Goal: Complete application form

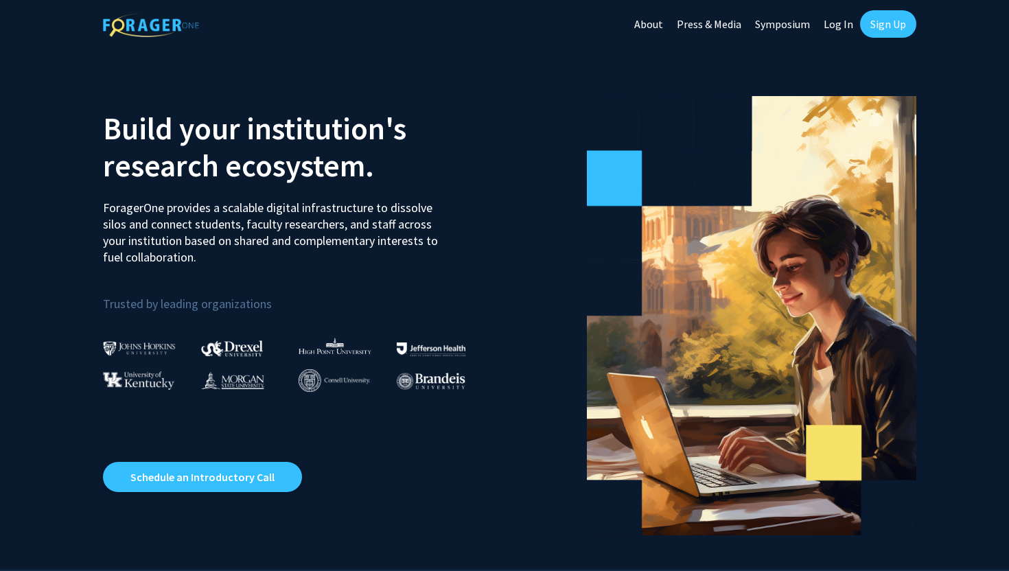
click at [900, 24] on link "Sign Up" at bounding box center [888, 23] width 56 height 27
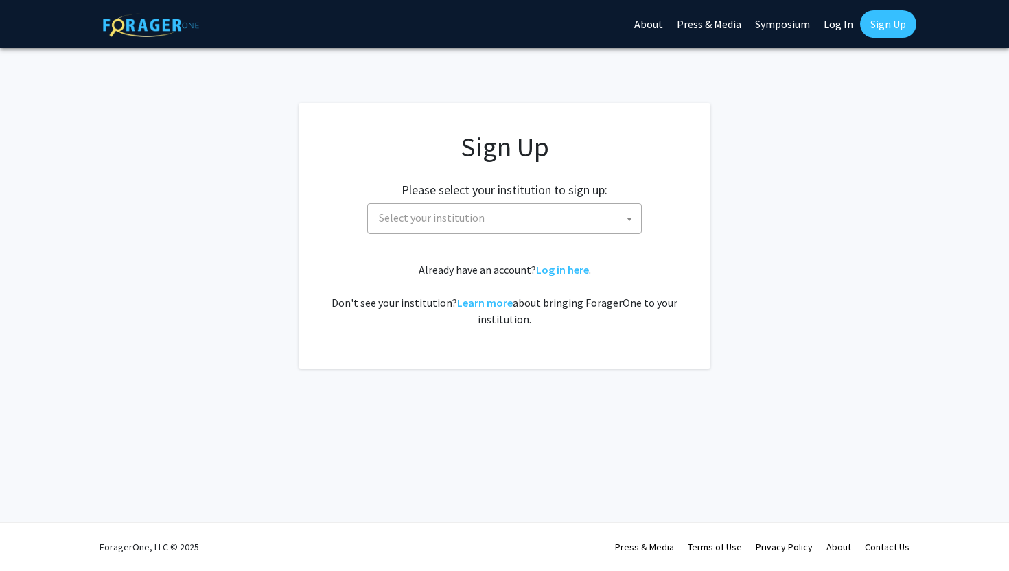
click at [504, 235] on div "Sign Up Please select your institution to sign up: [GEOGRAPHIC_DATA] [GEOGRAPHI…" at bounding box center [504, 228] width 357 height 197
click at [504, 222] on span "Select your institution" at bounding box center [507, 218] width 268 height 28
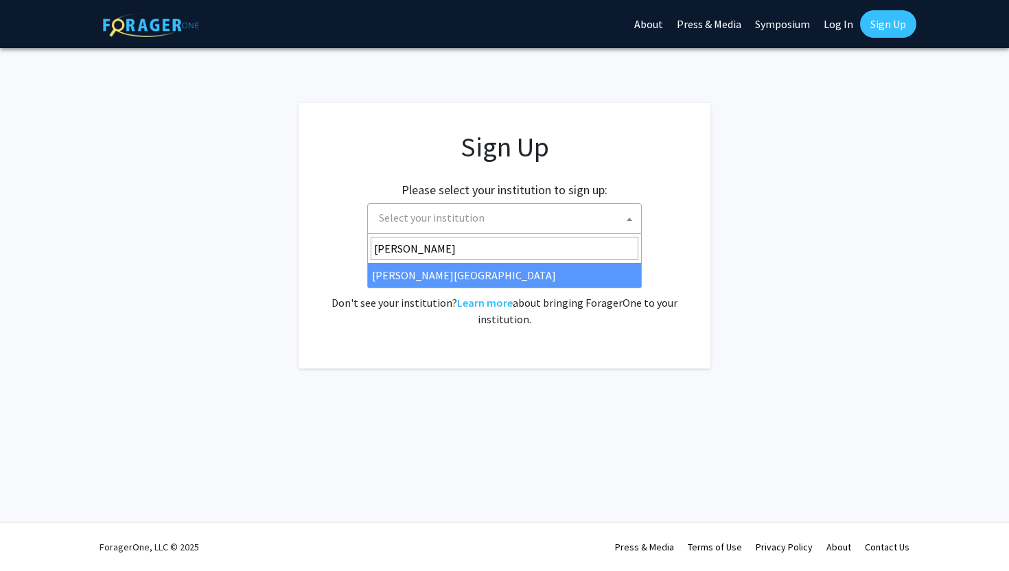
type input "[PERSON_NAME]"
select select "20"
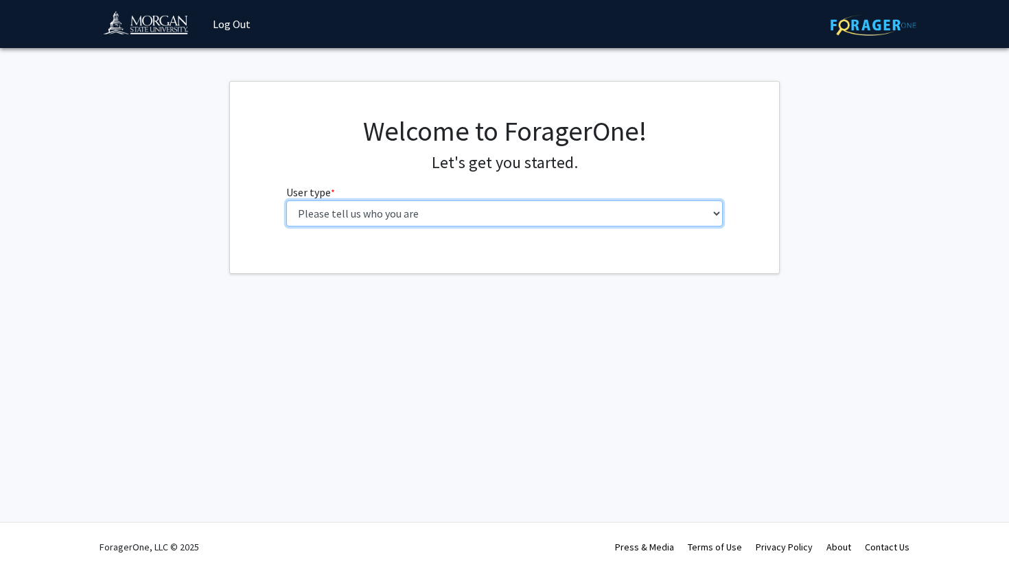
click at [691, 215] on select "Please tell us who you are Undergraduate Student Master's Student Doctoral Cand…" at bounding box center [504, 213] width 437 height 26
select select "1: undergrad"
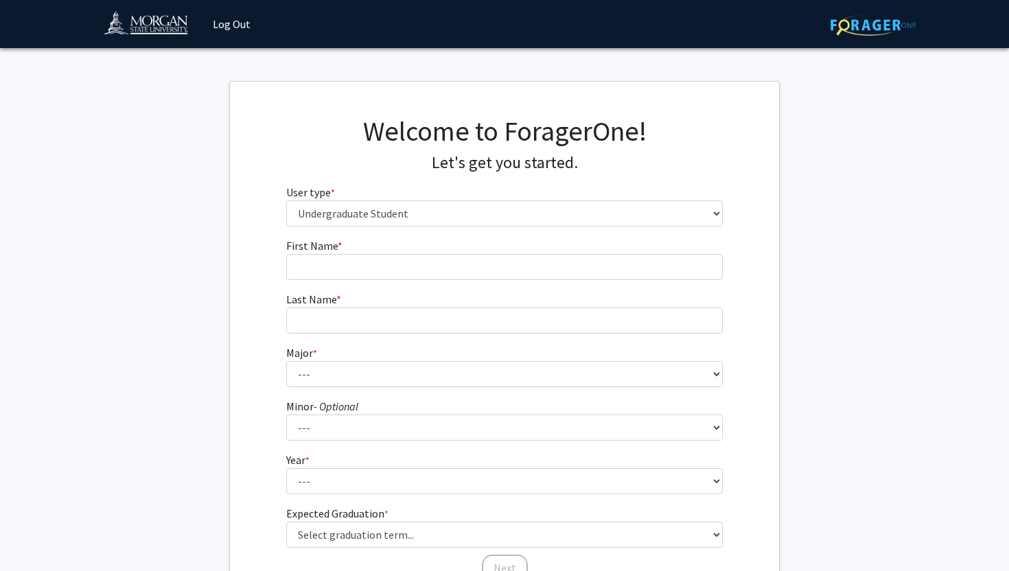
click at [686, 280] on form "First Name * required Last Name * required Major * required --- Accounting Actu…" at bounding box center [504, 402] width 437 height 331
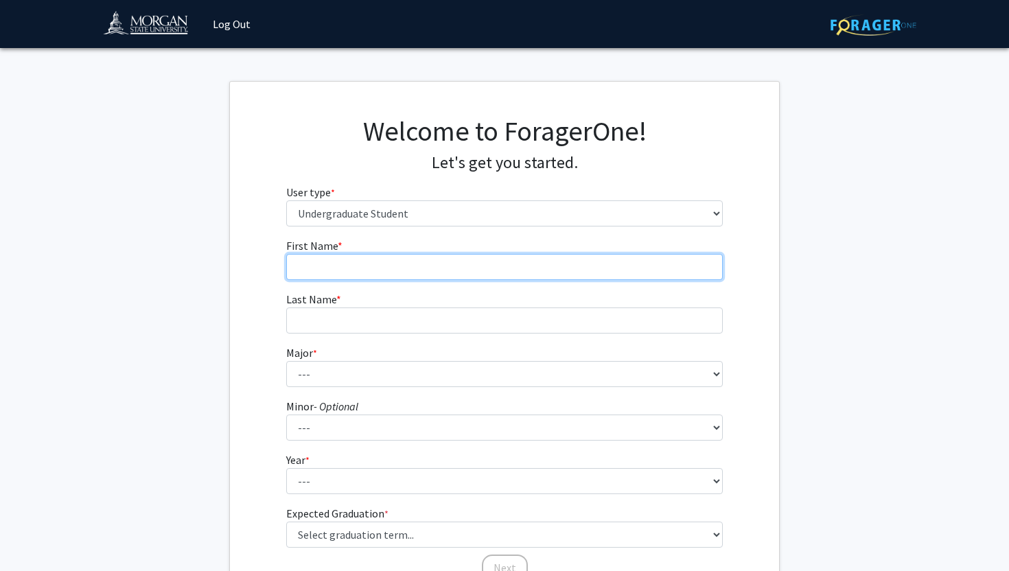
click at [663, 269] on input "First Name * required" at bounding box center [504, 267] width 437 height 26
type input "Zemirah"
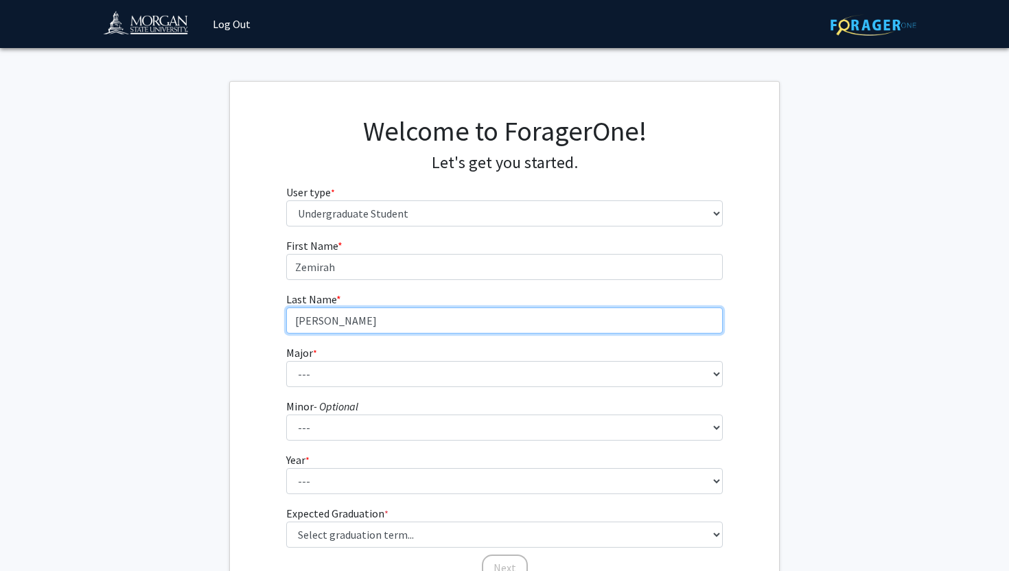
type input "Blount"
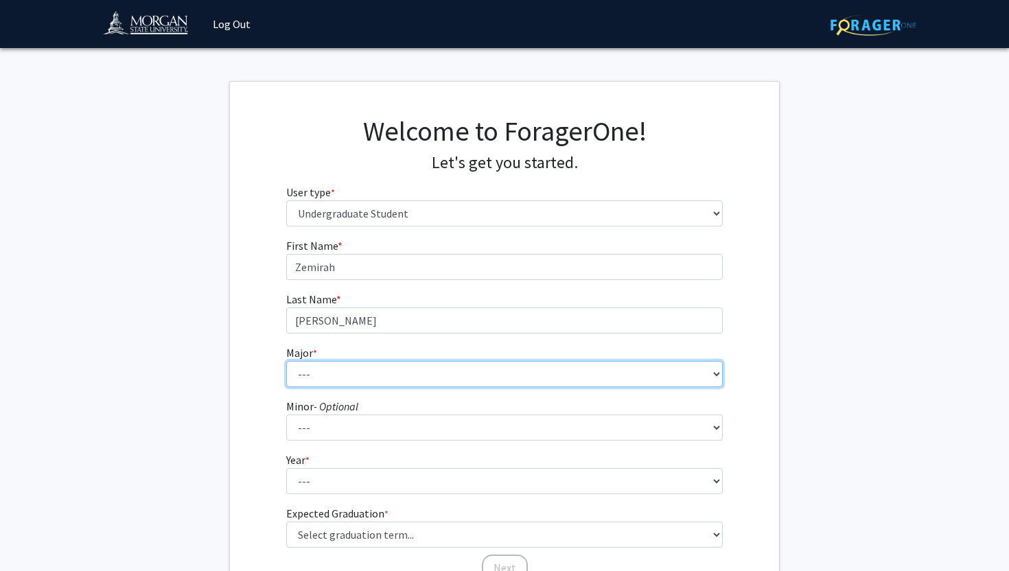
click at [693, 371] on select "--- Accounting Actuarial Science Applied Liberal Studies Architecture and Envir…" at bounding box center [504, 374] width 437 height 26
click at [531, 371] on select "--- Accounting Actuarial Science Applied Liberal Studies Architecture and Envir…" at bounding box center [504, 374] width 437 height 26
click at [473, 368] on select "--- Accounting Actuarial Science Applied Liberal Studies Architecture and Envir…" at bounding box center [504, 374] width 437 height 26
select select "52: 1642"
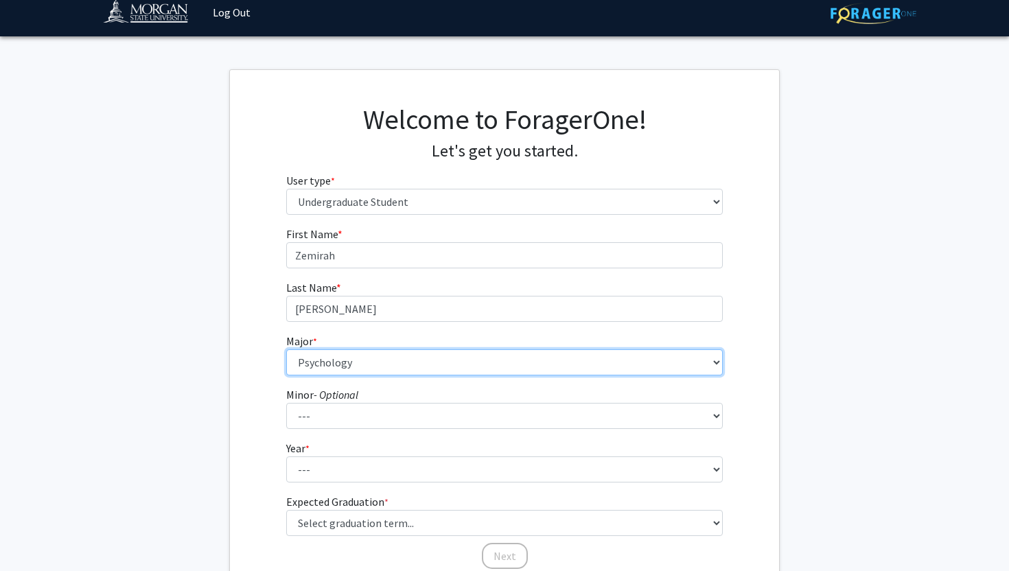
scroll to position [18, 0]
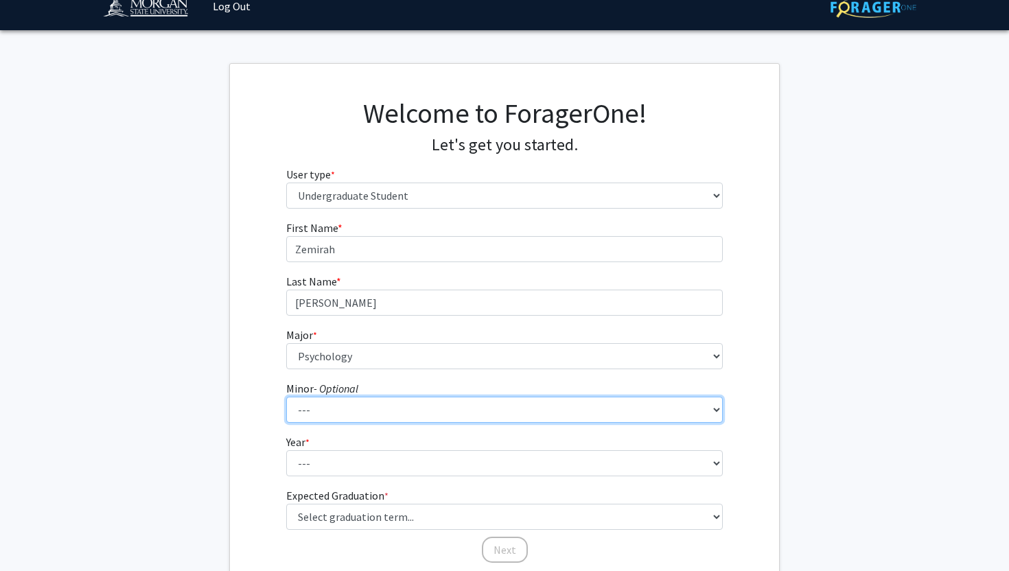
click at [549, 406] on select "--- Accounting Accounting with Finance Accounting with Information Science and …" at bounding box center [504, 410] width 437 height 26
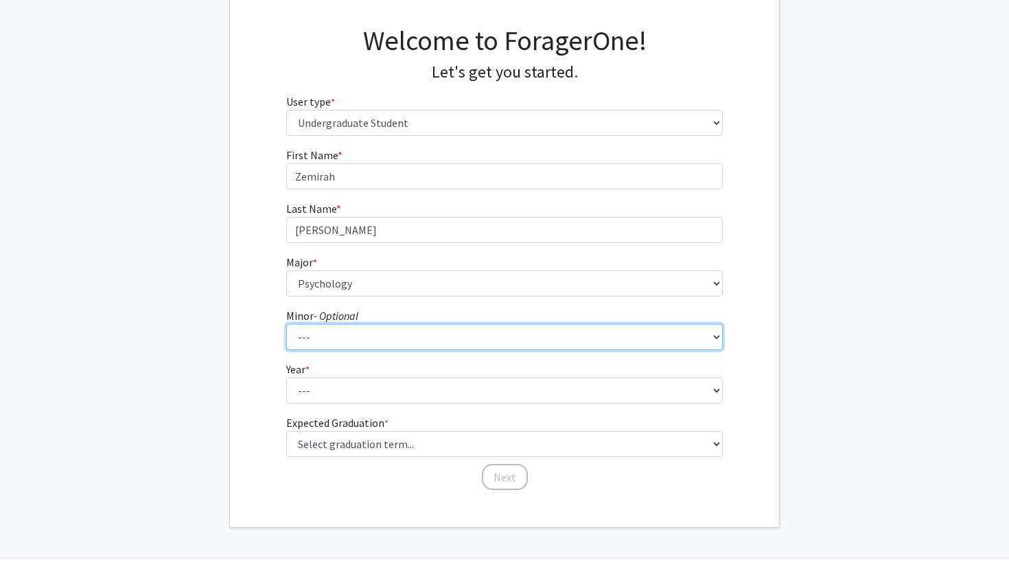
scroll to position [106, 0]
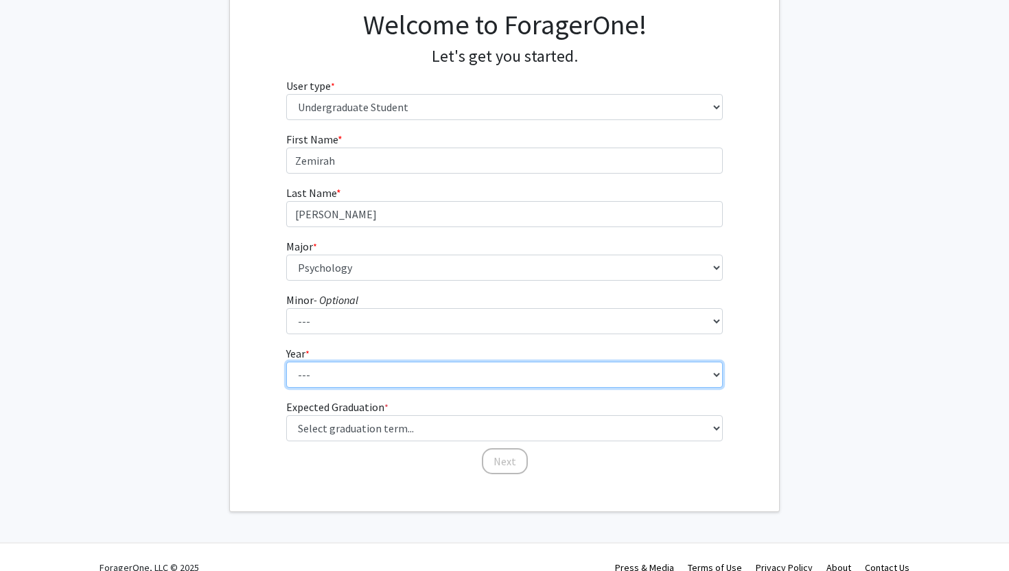
click at [681, 384] on select "--- First-year Sophomore Junior Senior Postbaccalaureate Certificate" at bounding box center [504, 375] width 437 height 26
select select "1: first-year"
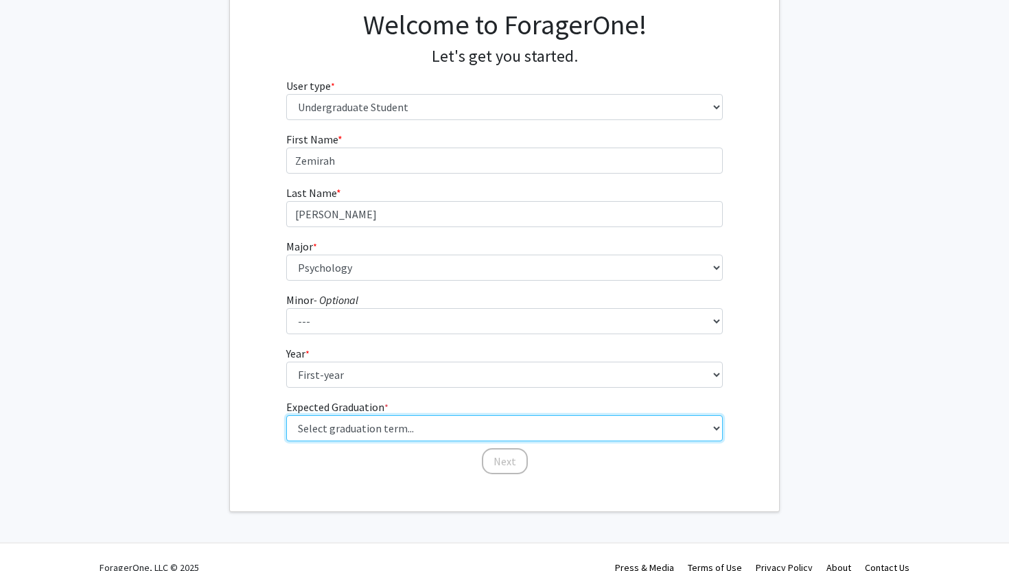
click at [671, 429] on select "Select graduation term... Spring 2025 Summer 2025 Fall 2025 Winter 2025 Spring …" at bounding box center [504, 428] width 437 height 26
select select "17: spring_2029"
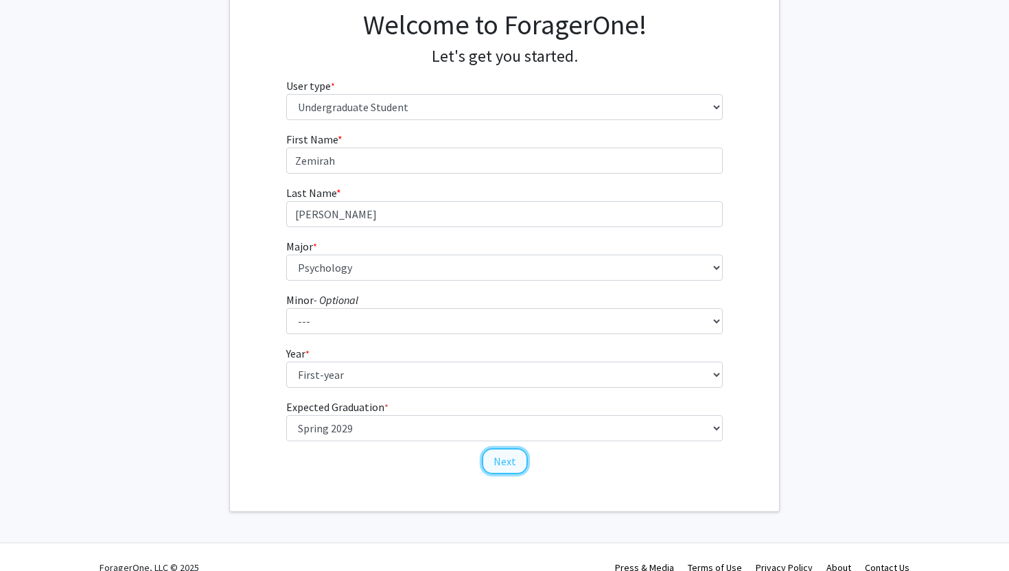
click at [503, 456] on button "Next" at bounding box center [505, 461] width 46 height 26
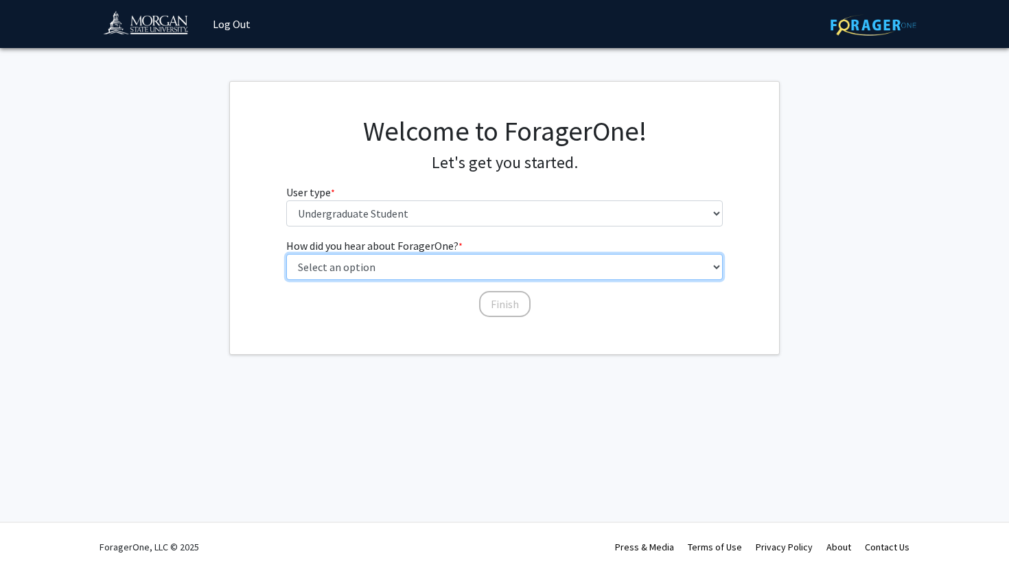
click at [591, 272] on select "Select an option Peer/student recommendation Faculty/staff recommendation Unive…" at bounding box center [504, 267] width 437 height 26
select select "4: university_email"
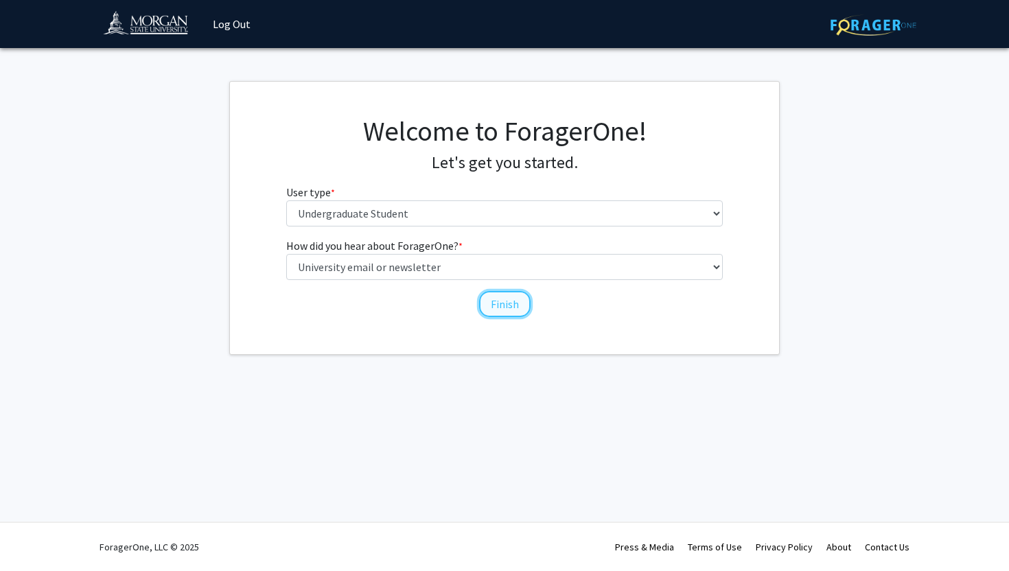
click at [517, 301] on button "Finish" at bounding box center [504, 304] width 51 height 26
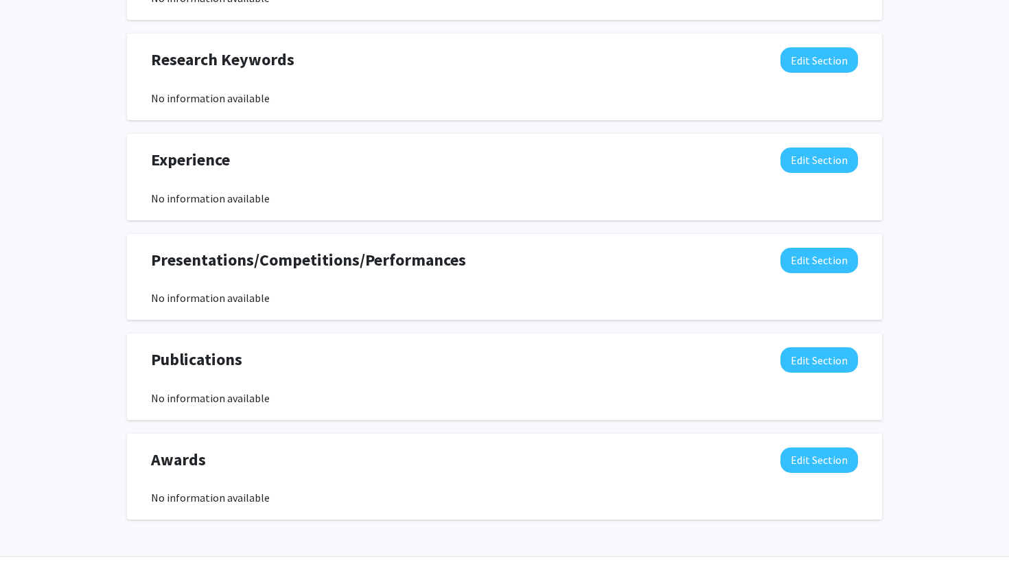
scroll to position [684, 0]
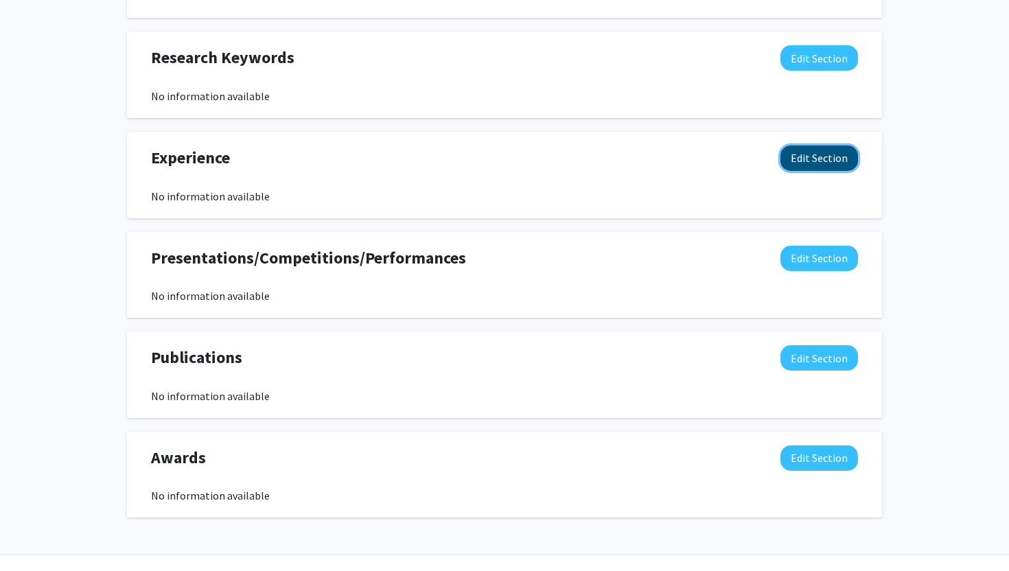
click at [821, 146] on button "Edit Section" at bounding box center [819, 157] width 78 height 25
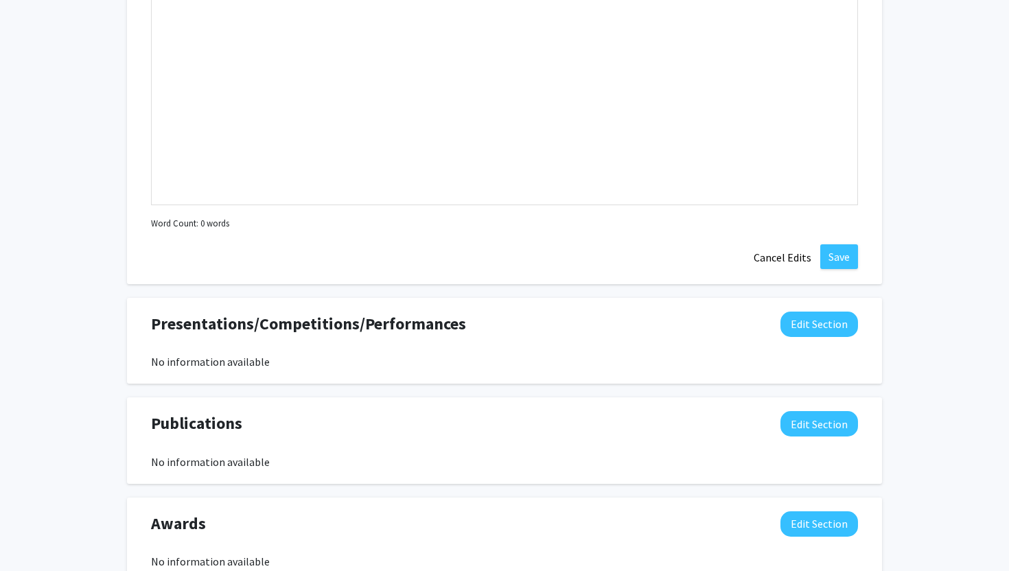
scroll to position [920, 0]
